Goal: Task Accomplishment & Management: Manage account settings

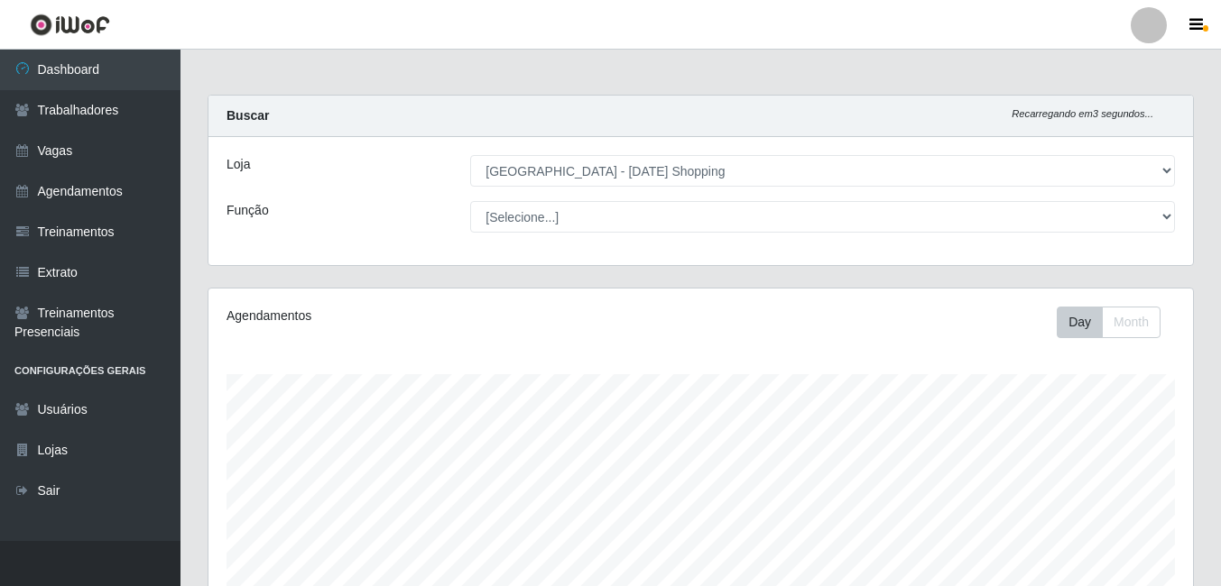
select select "471"
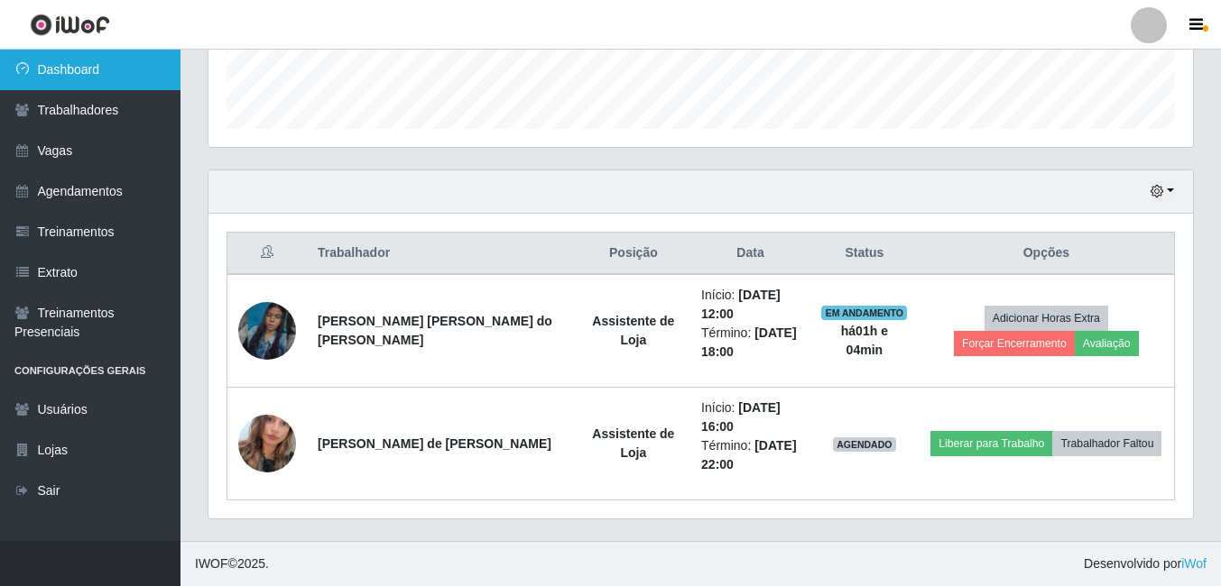
scroll to position [374, 984]
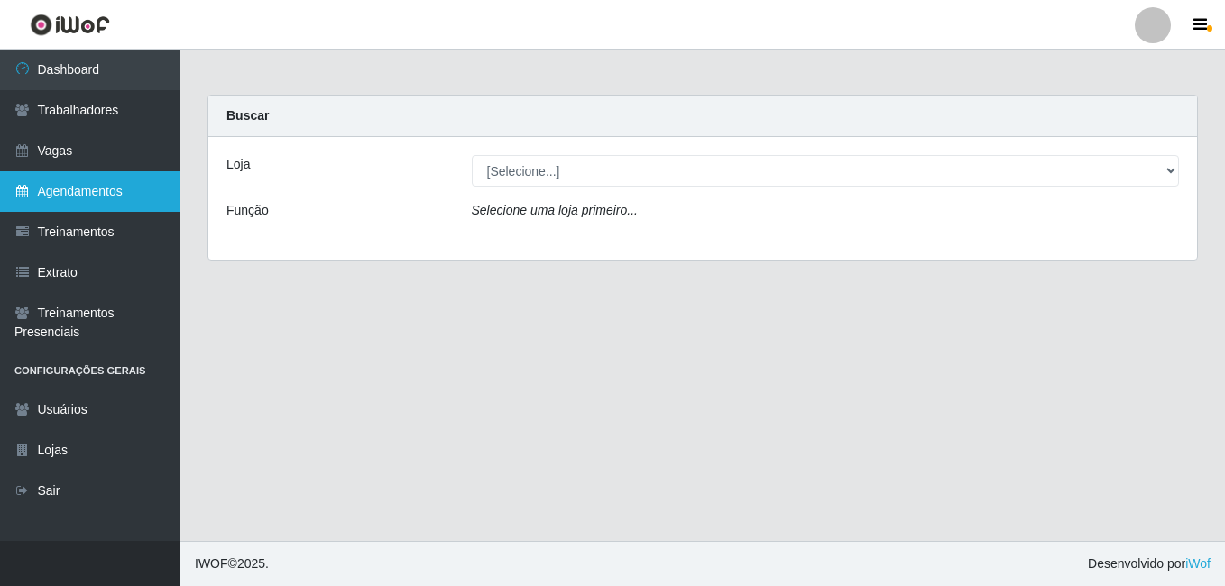
click at [64, 187] on link "Agendamentos" at bounding box center [90, 191] width 180 height 41
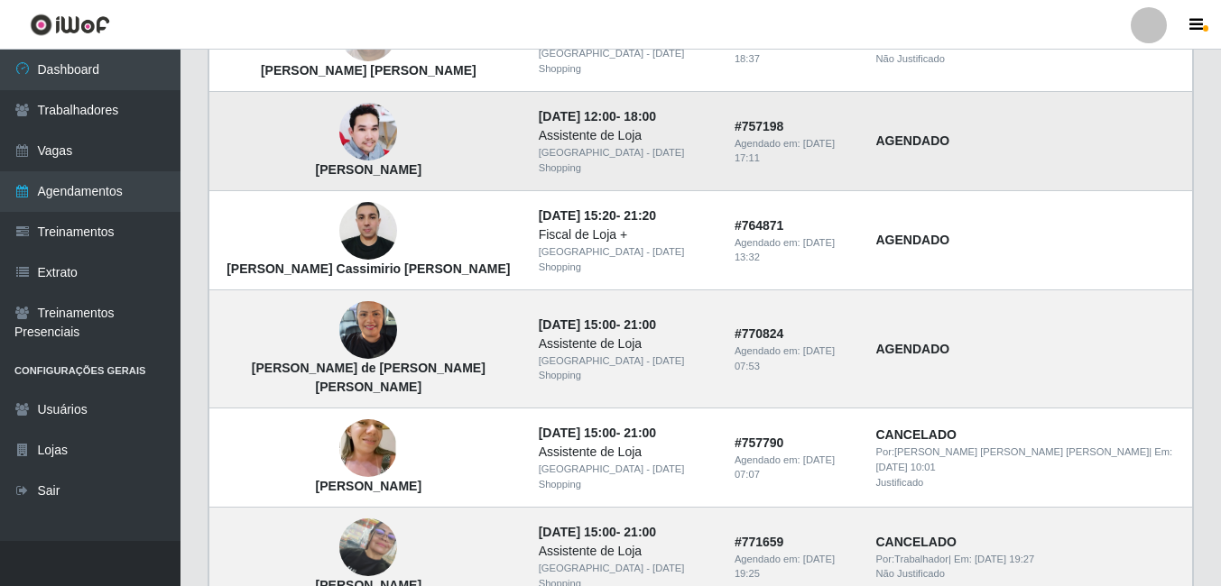
scroll to position [1297, 0]
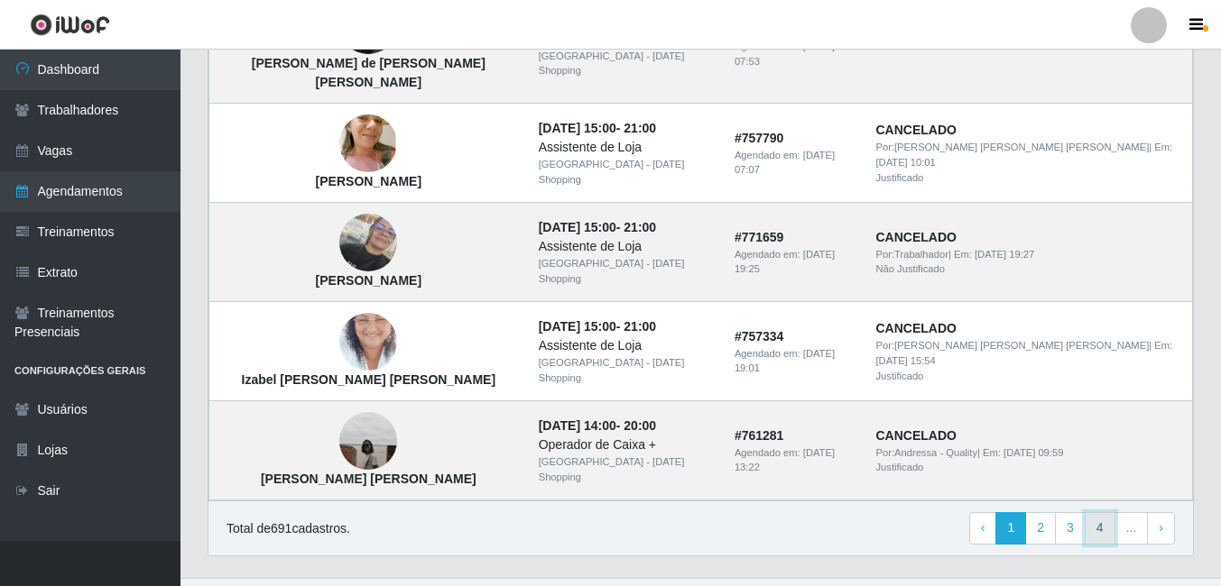
click at [1104, 513] on link "4" at bounding box center [1100, 529] width 31 height 32
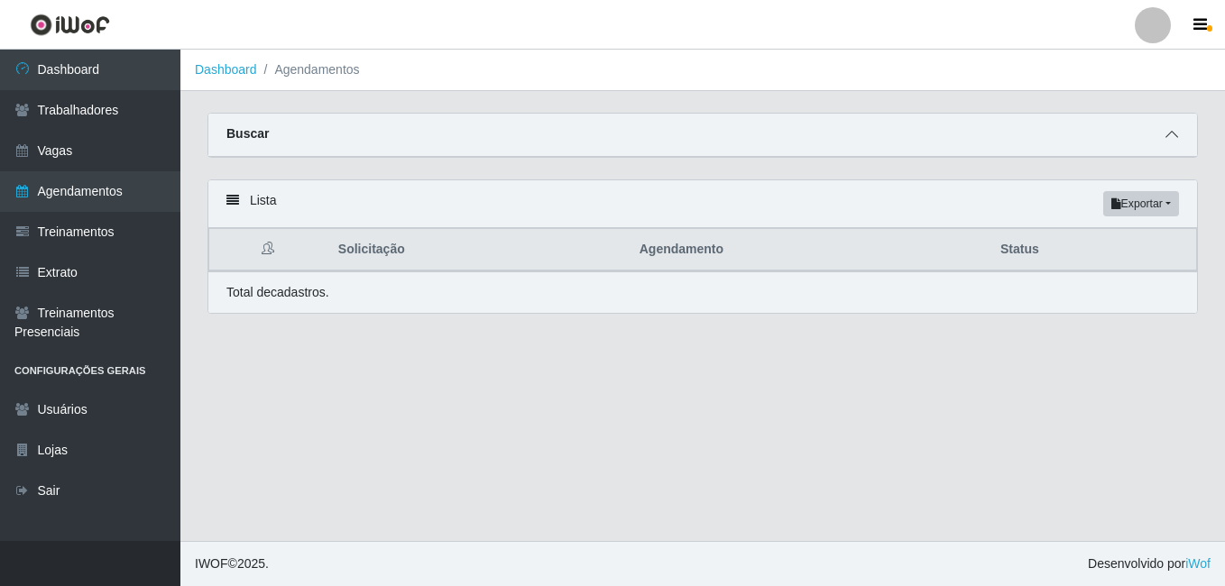
click at [1173, 139] on icon at bounding box center [1172, 134] width 13 height 13
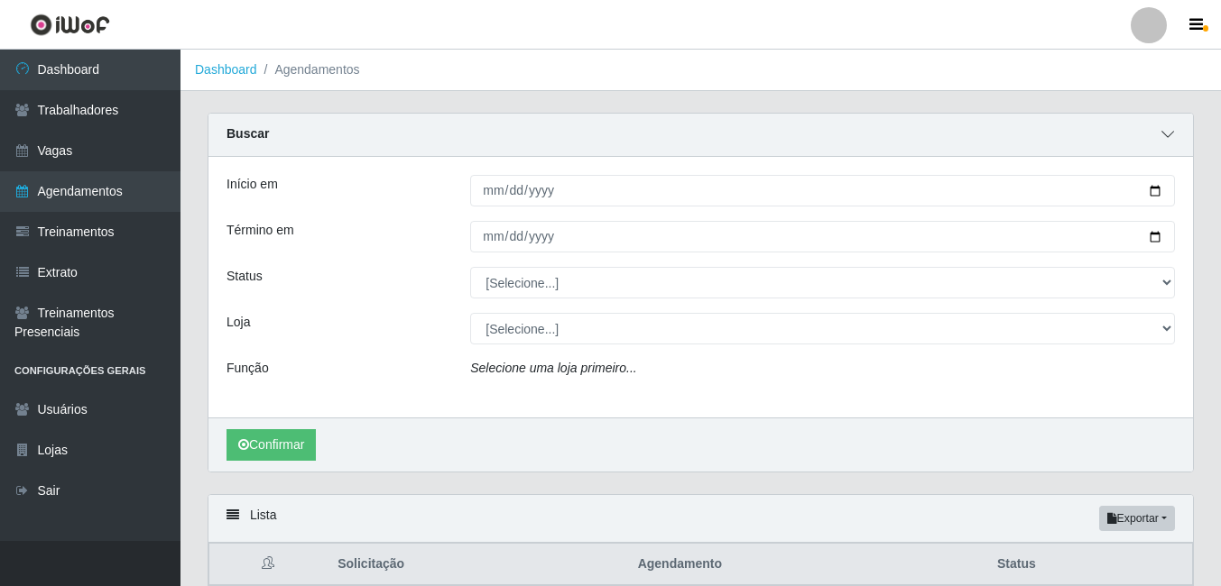
click at [1177, 138] on span at bounding box center [1168, 135] width 22 height 21
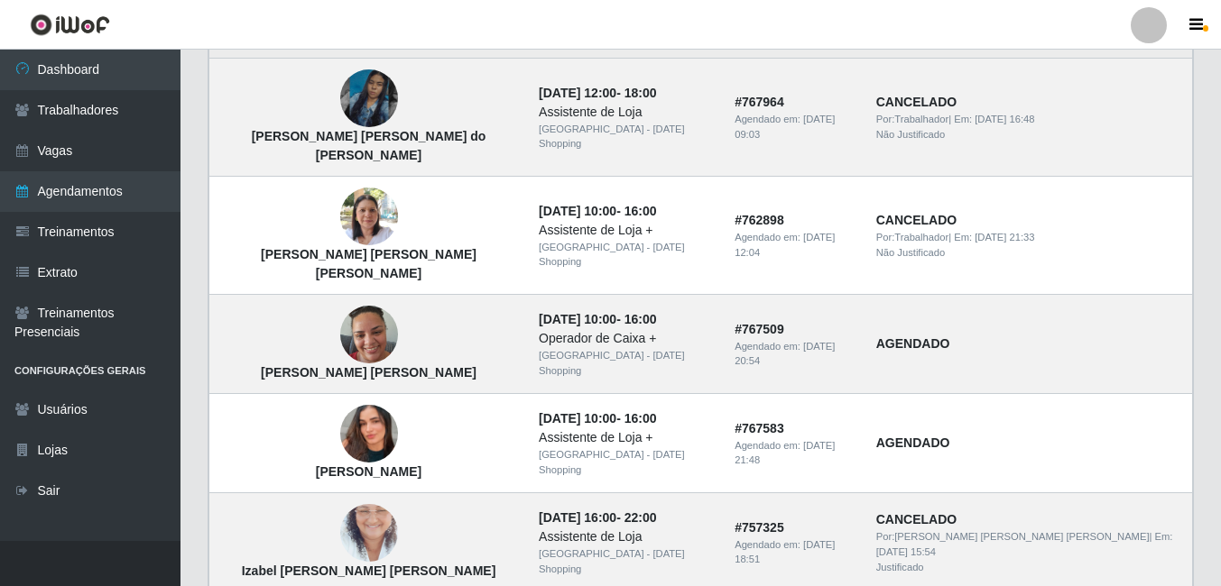
scroll to position [1297, 0]
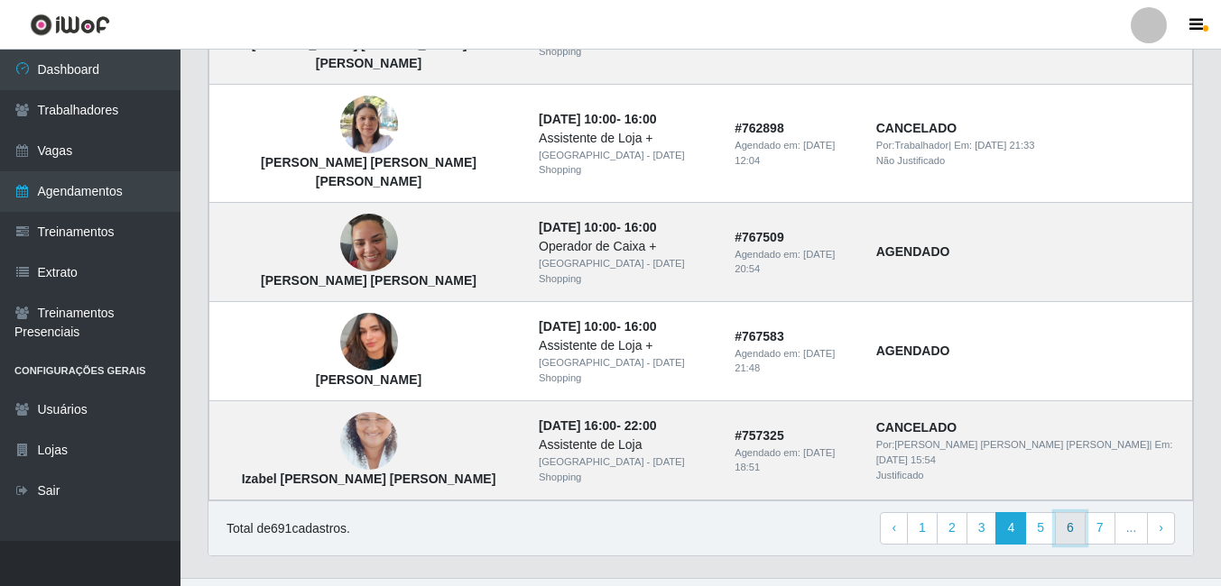
click at [1067, 513] on link "6" at bounding box center [1070, 529] width 31 height 32
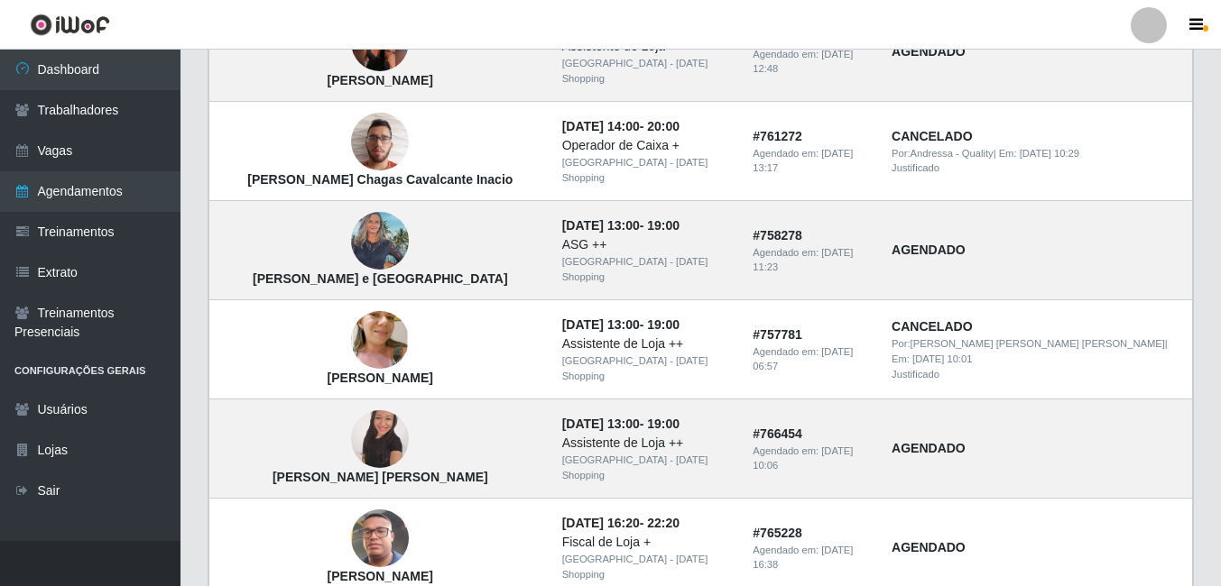
scroll to position [1297, 0]
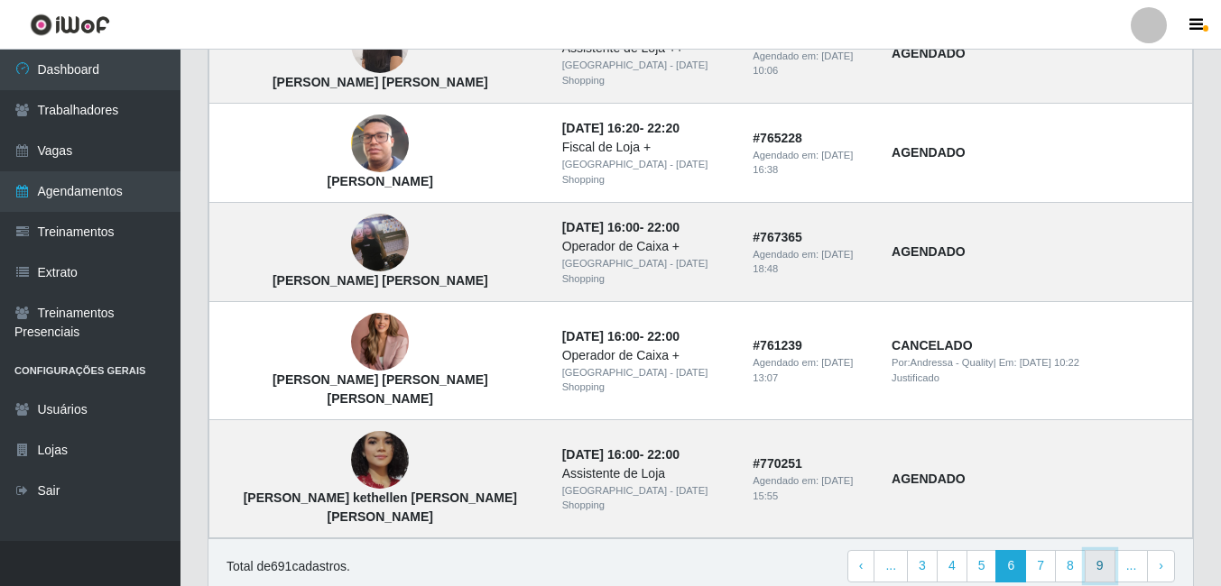
click at [1104, 550] on link "9" at bounding box center [1100, 566] width 31 height 32
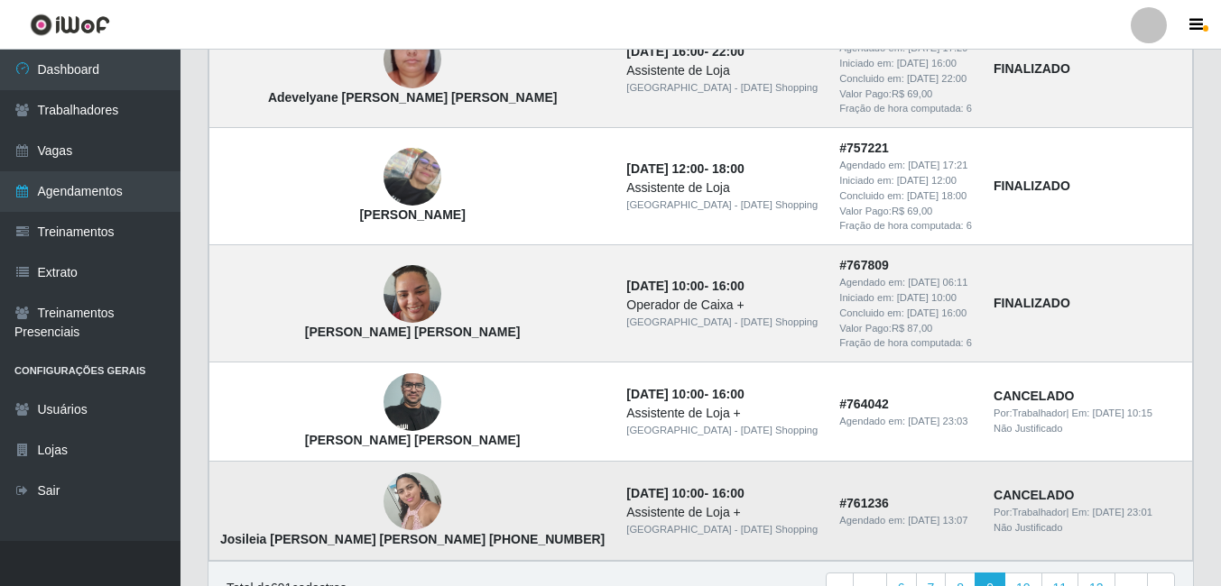
scroll to position [1460, 0]
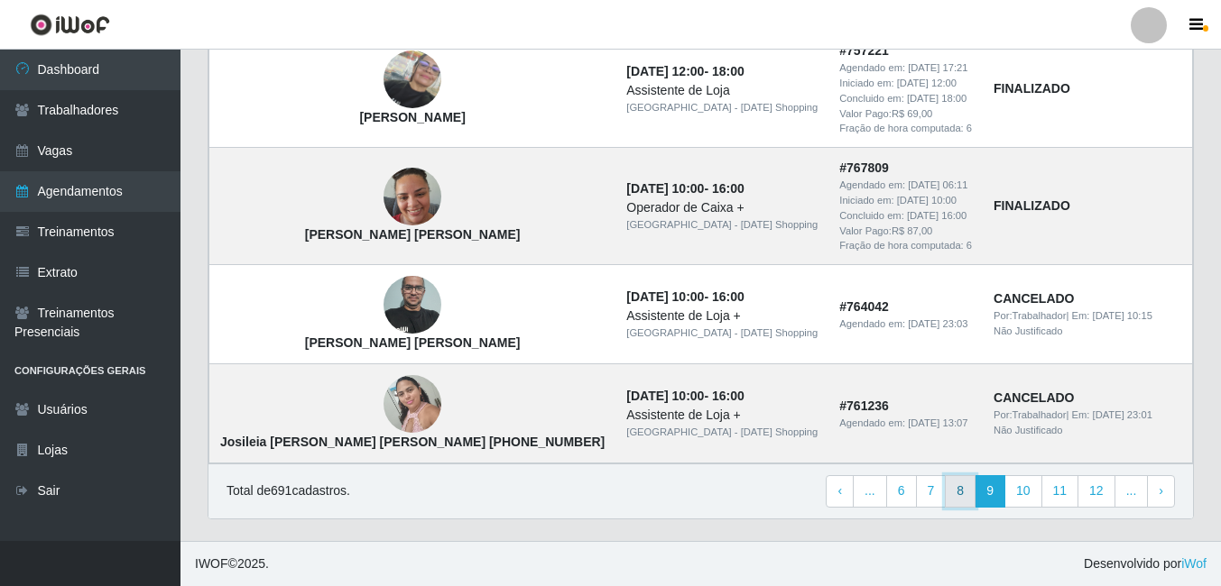
click at [959, 495] on link "8" at bounding box center [960, 492] width 31 height 32
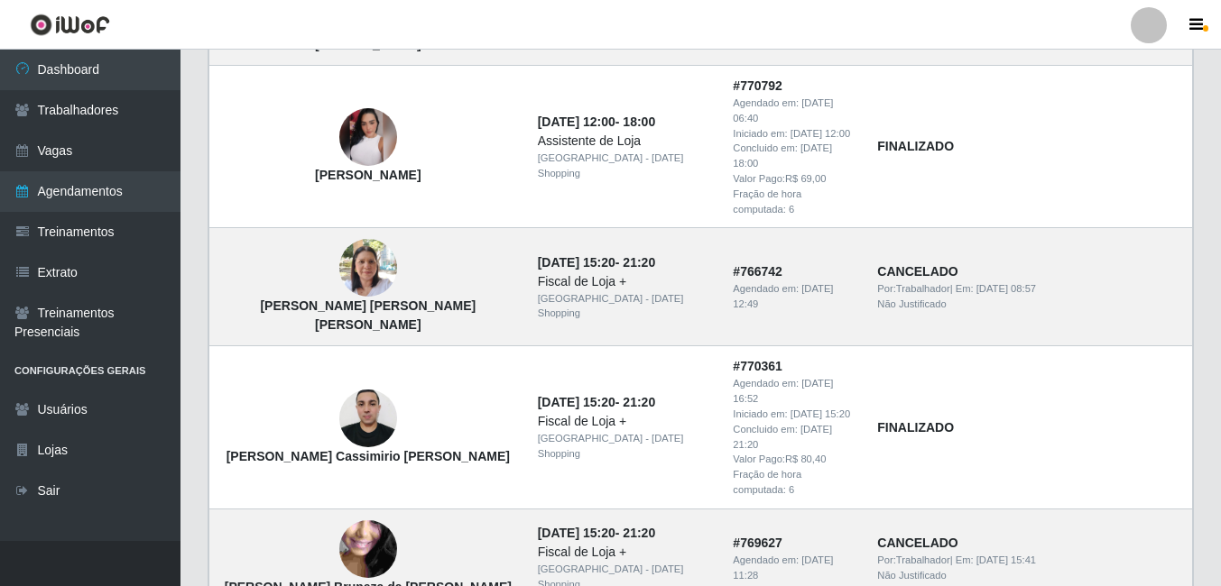
scroll to position [1370, 0]
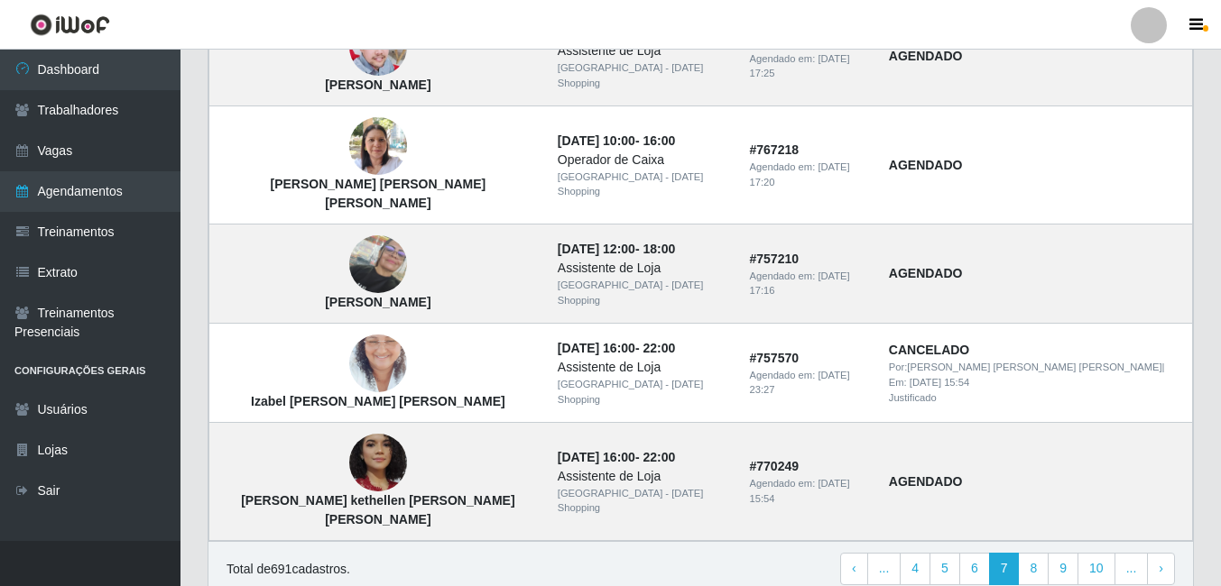
scroll to position [1297, 0]
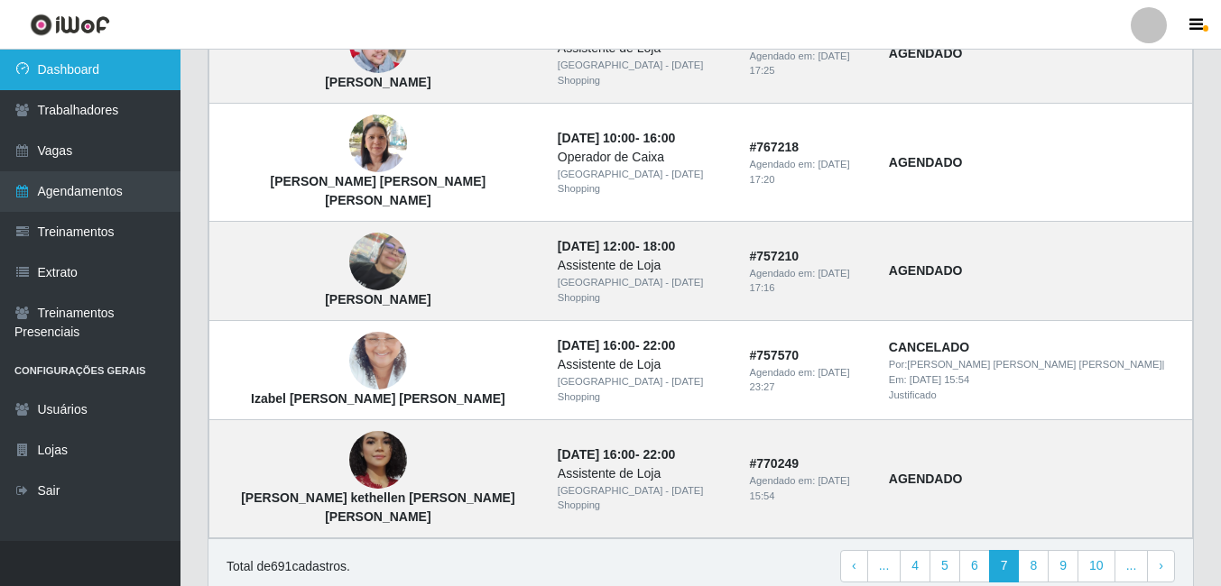
click at [78, 82] on link "Dashboard" at bounding box center [90, 70] width 180 height 41
